Goal: Use online tool/utility: Utilize a website feature to perform a specific function

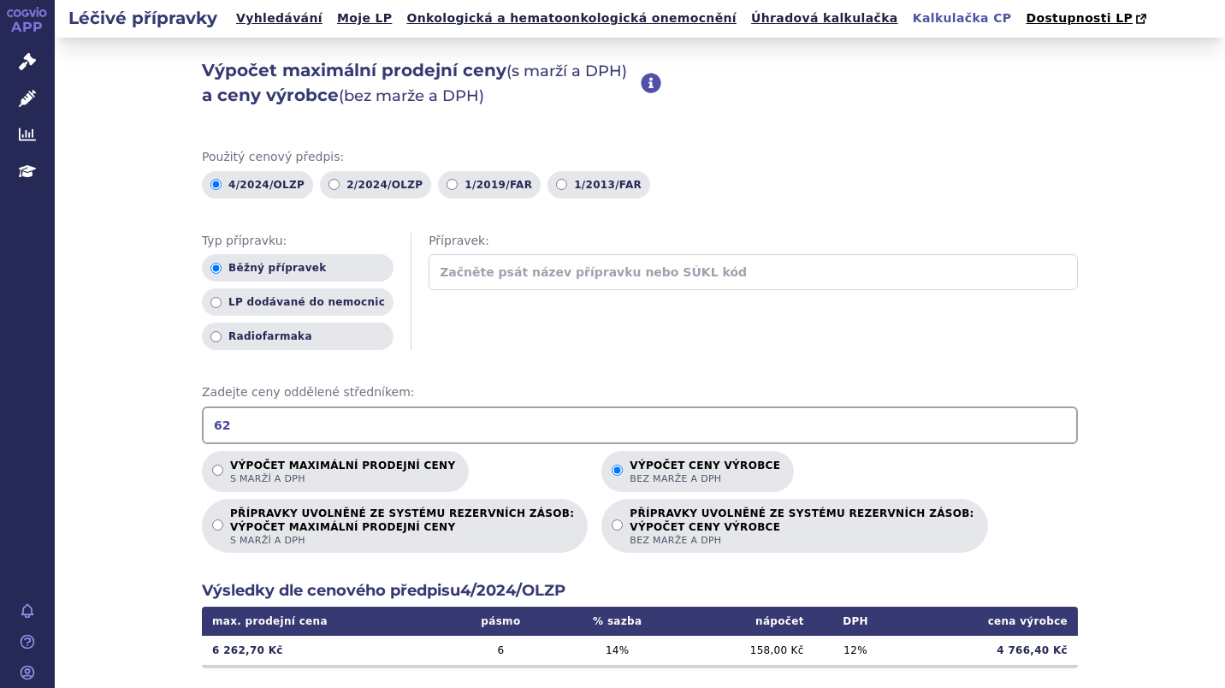
type input "6"
type input "11410.27"
click at [302, 472] on p "Výpočet maximální prodejní ceny s marží a DPH" at bounding box center [342, 473] width 225 height 26
click at [223, 472] on input "Výpočet maximální prodejní ceny s marží a DPH" at bounding box center [217, 470] width 11 height 11
radio input "true"
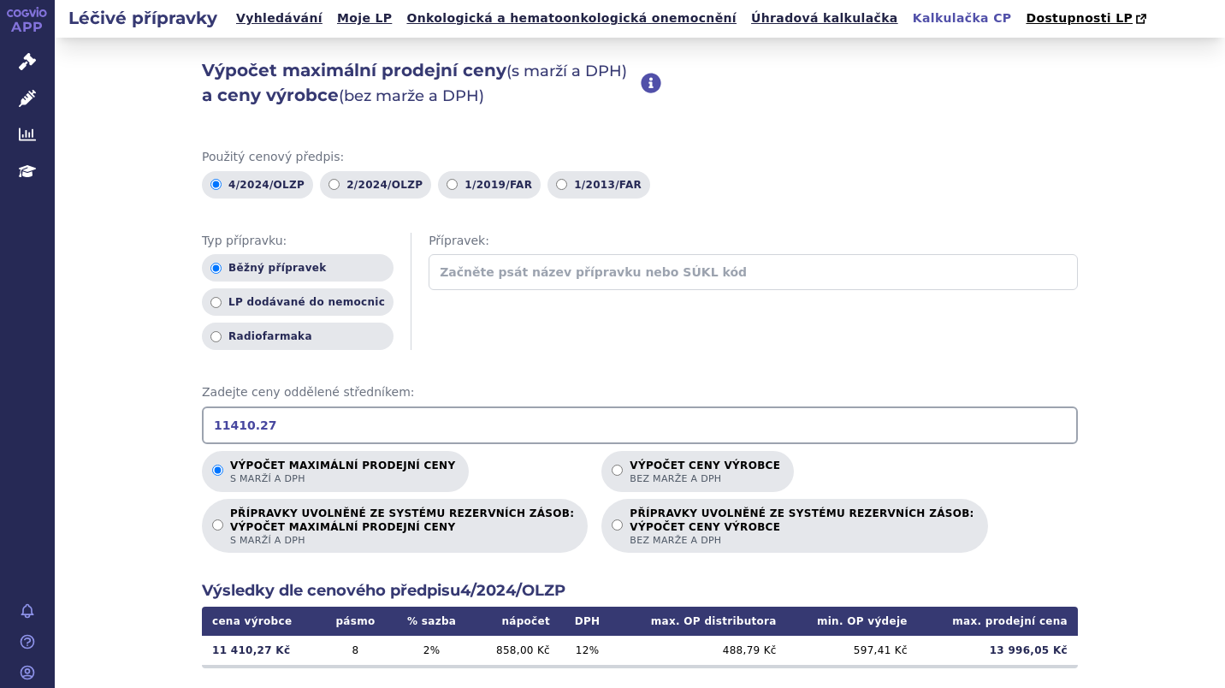
click at [630, 478] on span "bez marže a DPH" at bounding box center [705, 478] width 151 height 13
click at [612, 476] on input "Výpočet ceny výrobce bez marže a DPH" at bounding box center [617, 470] width 11 height 11
radio input "true"
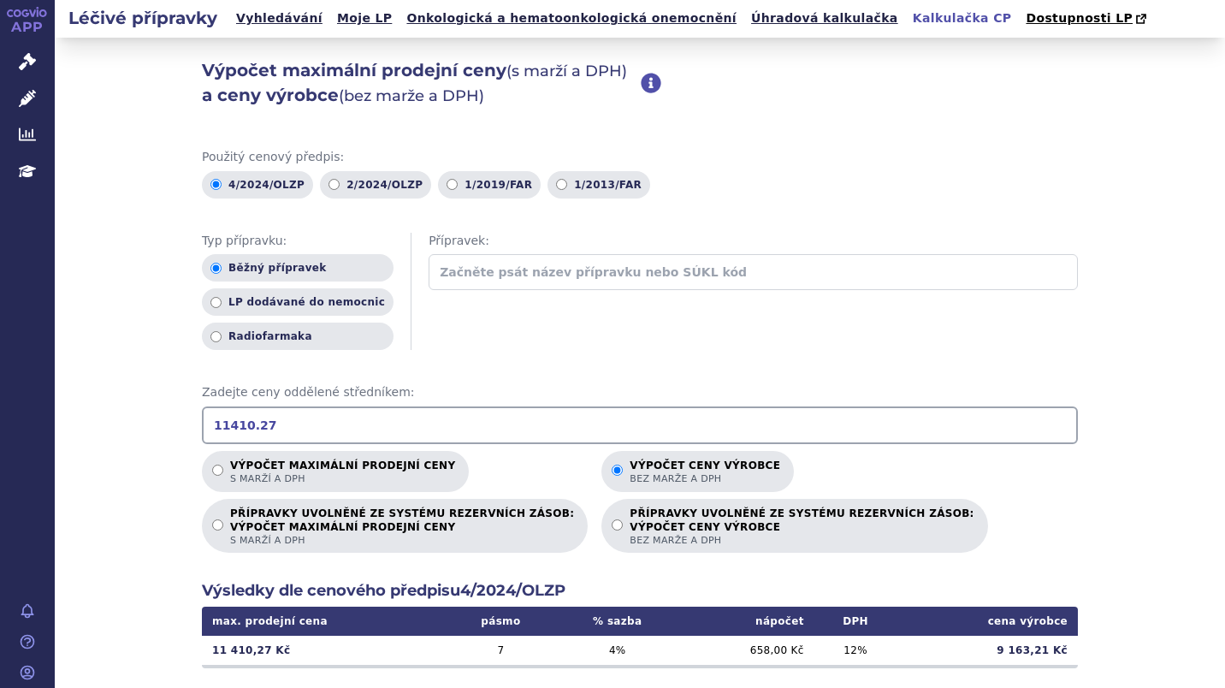
drag, startPoint x: 197, startPoint y: 423, endPoint x: 361, endPoint y: 460, distance: 168.6
click at [361, 460] on div "Použitý cenový předpis: 4/2024/OLZP 2/2024/OLZP 1/2019/FAR 1/2013/FAR Typ přípr…" at bounding box center [640, 582] width 876 height 866
drag, startPoint x: 266, startPoint y: 435, endPoint x: 92, endPoint y: 412, distance: 176.0
click at [92, 412] on div "Výpočet maximální prodejní ceny (s marží a DPH) a ceny výrobce (bez marže a DPH…" at bounding box center [640, 537] width 1171 height 999
type input "19311.39"
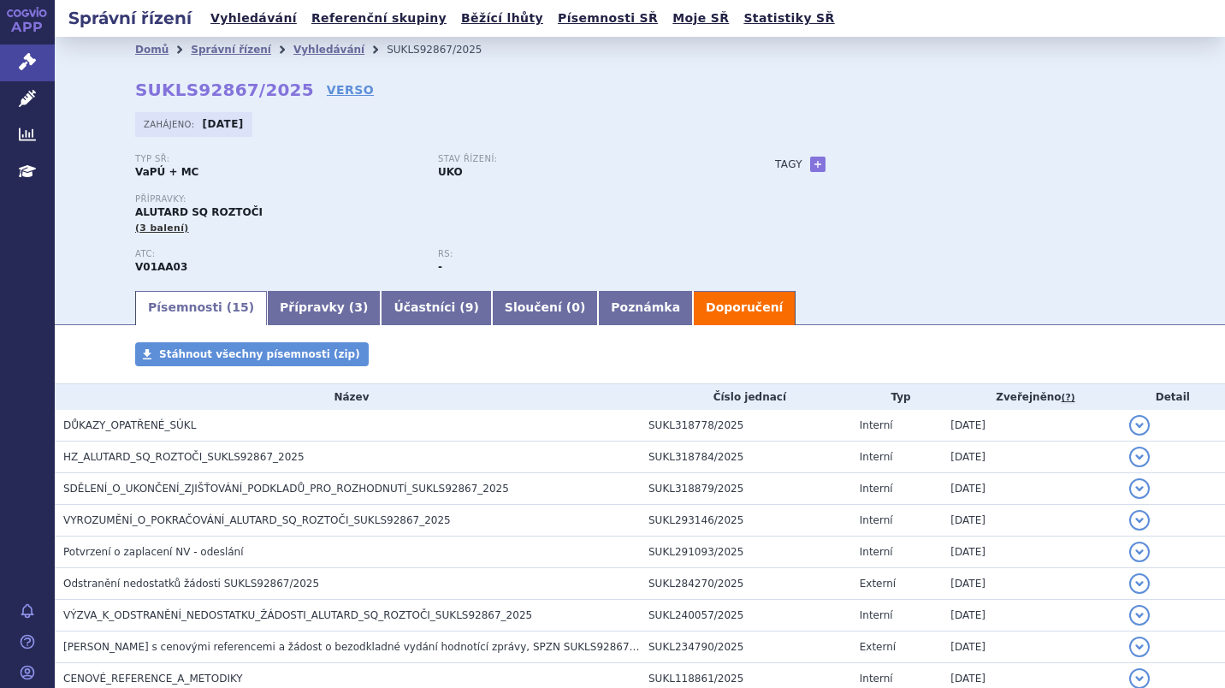
scroll to position [21, 0]
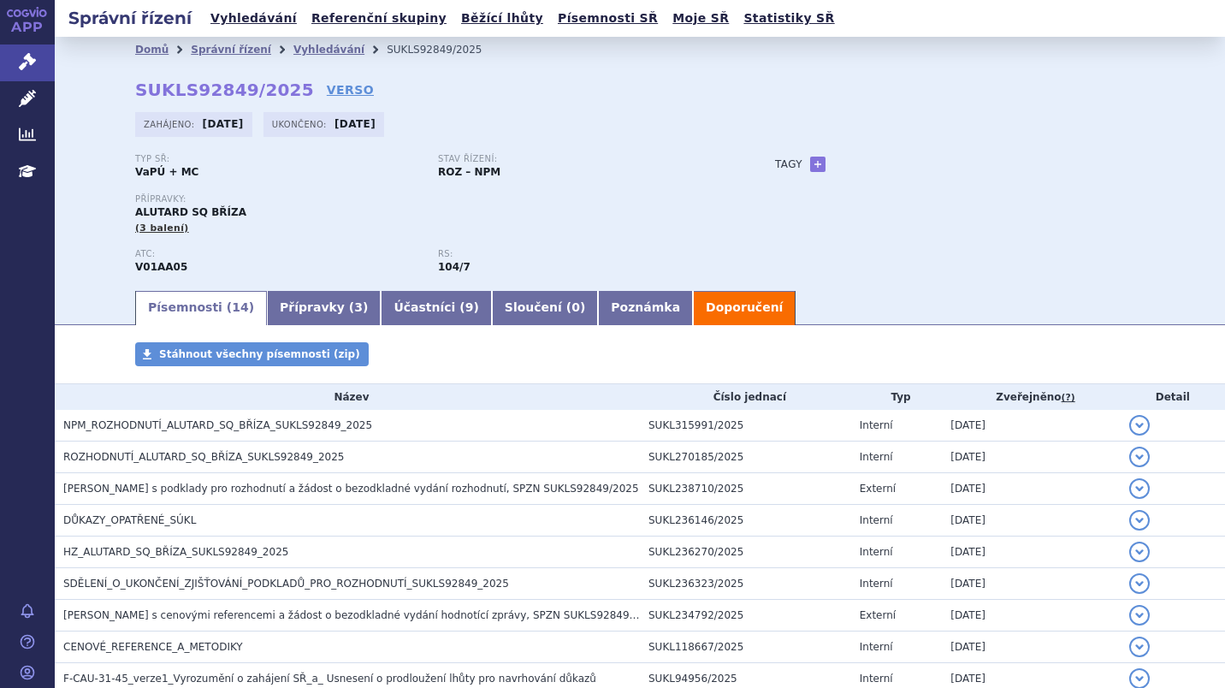
click at [170, 426] on span "NPM_ROZHODNUTÍ_ALUTARD_SQ_BŘÍZA_SUKLS92849_2025" at bounding box center [217, 425] width 309 height 12
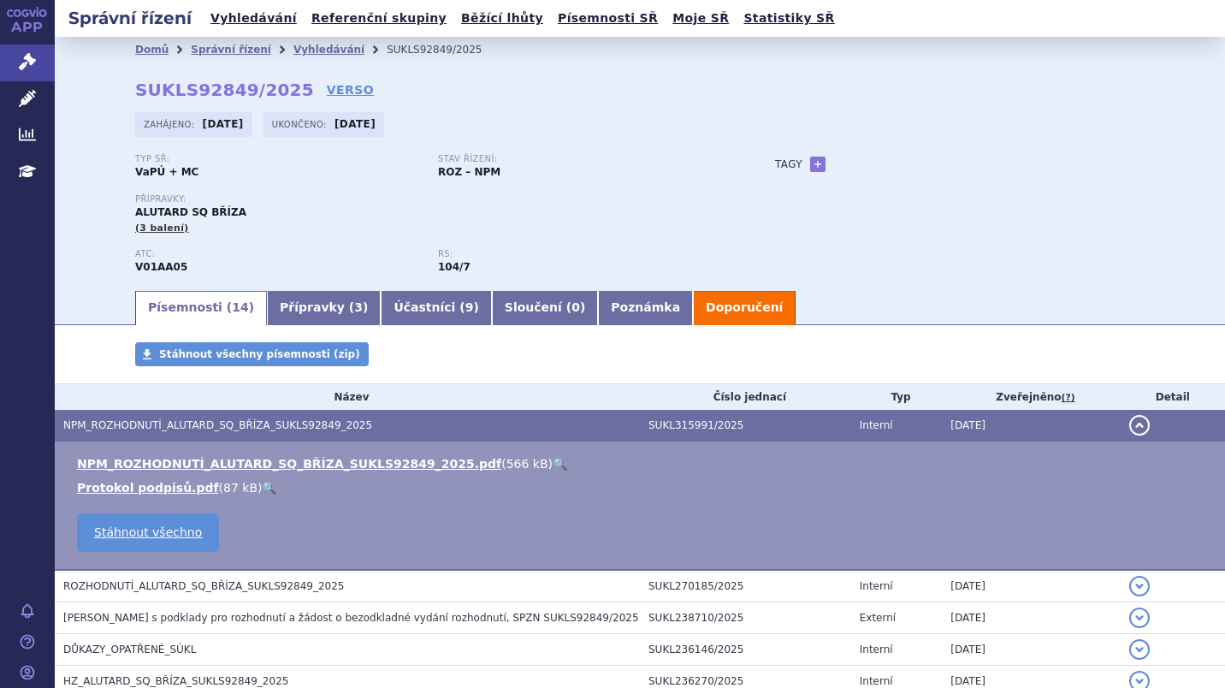
click at [164, 463] on link "NPM_ROZHODNUTÍ_ALUTARD_SQ_BŘÍZA_SUKLS92849_2025.pdf" at bounding box center [289, 464] width 424 height 14
